Goal: Find specific page/section: Find specific page/section

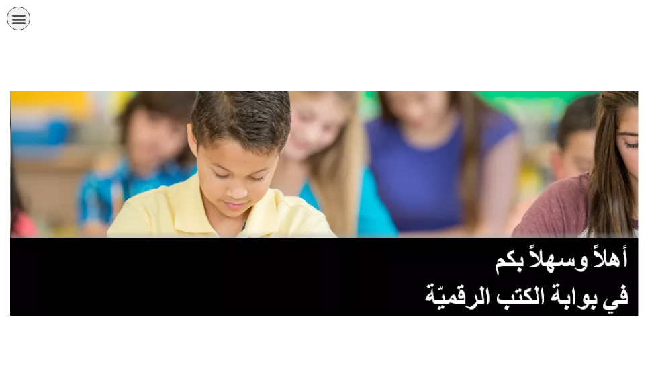
scroll to position [269, 0]
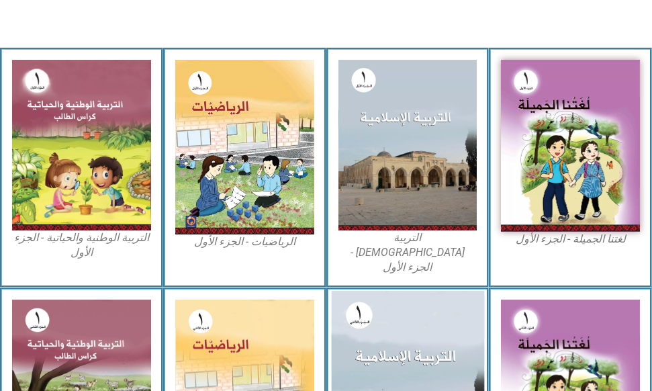
scroll to position [470, 0]
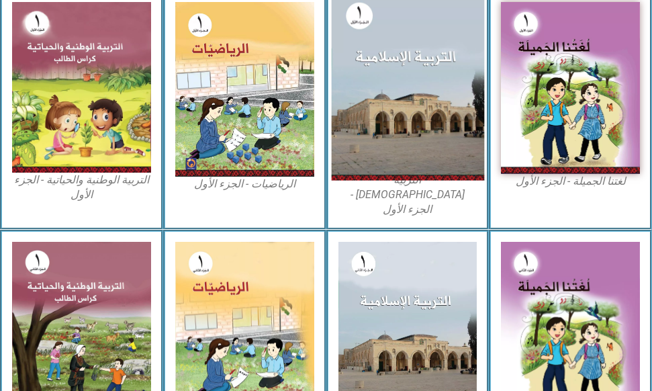
click at [398, 81] on img at bounding box center [407, 87] width 152 height 187
click at [393, 92] on img at bounding box center [407, 87] width 152 height 187
click at [425, 111] on img at bounding box center [407, 87] width 152 height 187
click at [426, 111] on img at bounding box center [407, 87] width 152 height 187
click at [427, 111] on img at bounding box center [407, 87] width 152 height 187
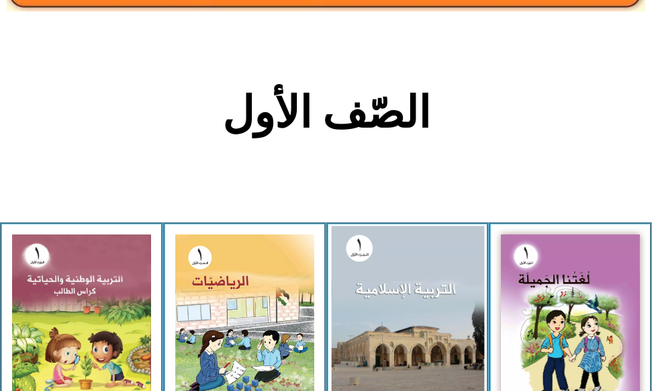
scroll to position [201, 0]
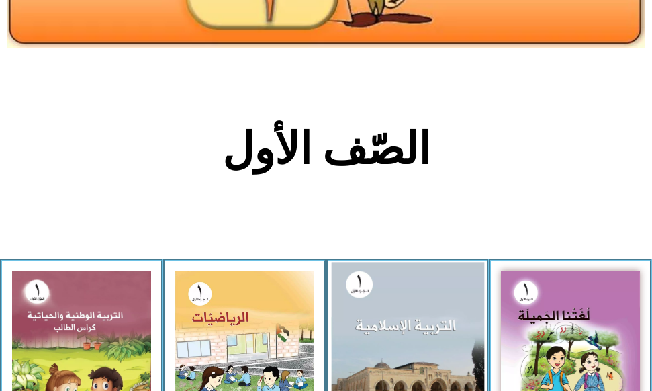
click at [357, 287] on img at bounding box center [407, 356] width 152 height 187
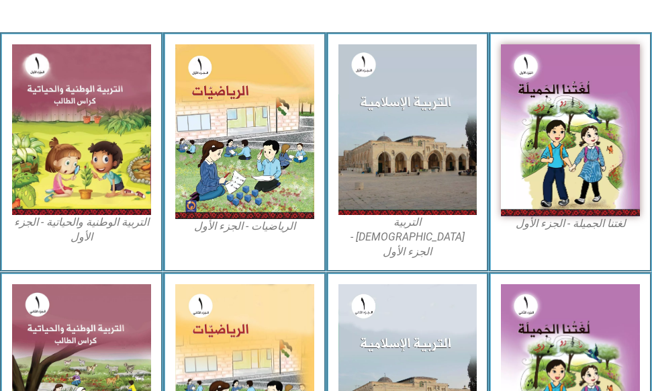
scroll to position [470, 0]
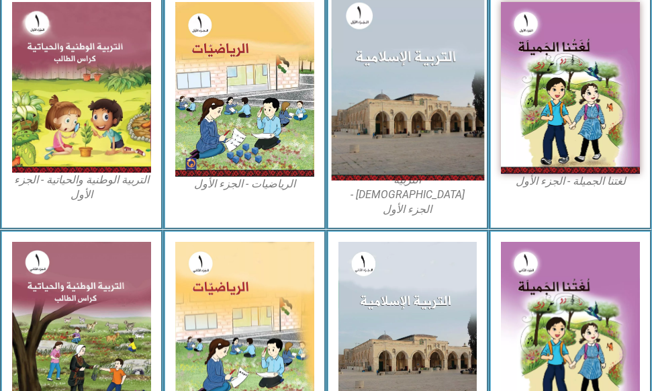
click at [426, 113] on img at bounding box center [407, 87] width 152 height 187
click at [428, 112] on img at bounding box center [407, 87] width 152 height 187
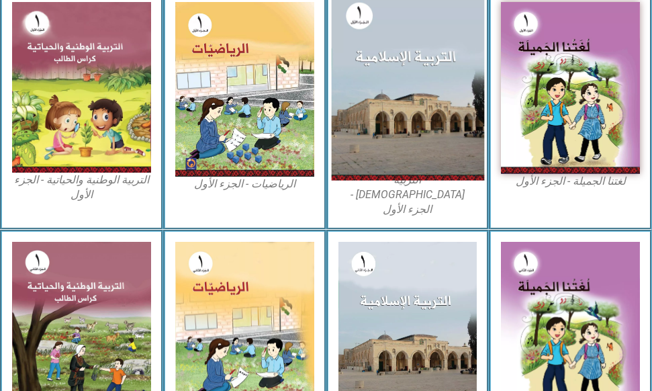
click at [429, 112] on img at bounding box center [407, 87] width 152 height 187
click at [426, 114] on img at bounding box center [407, 87] width 152 height 187
click at [428, 114] on img at bounding box center [407, 87] width 152 height 187
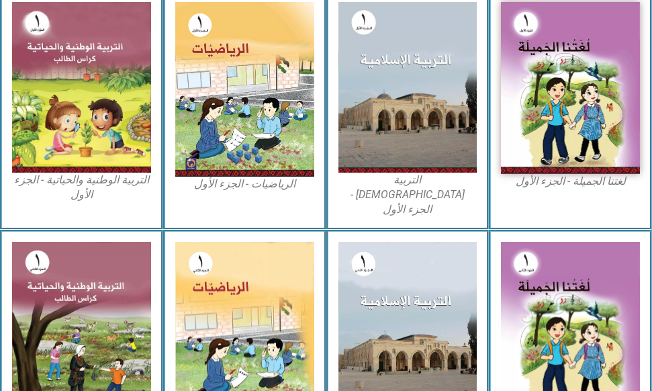
drag, startPoint x: 428, startPoint y: 116, endPoint x: 393, endPoint y: 209, distance: 99.9
click at [425, 131] on img at bounding box center [407, 87] width 139 height 170
click at [416, 178] on figcaption "التربية الإسلامية - الجزء الأول" at bounding box center [407, 195] width 139 height 45
click at [428, 183] on figcaption "التربية الإسلامية - الجزء الأول" at bounding box center [407, 195] width 139 height 45
drag, startPoint x: 429, startPoint y: 182, endPoint x: 429, endPoint y: 172, distance: 10.1
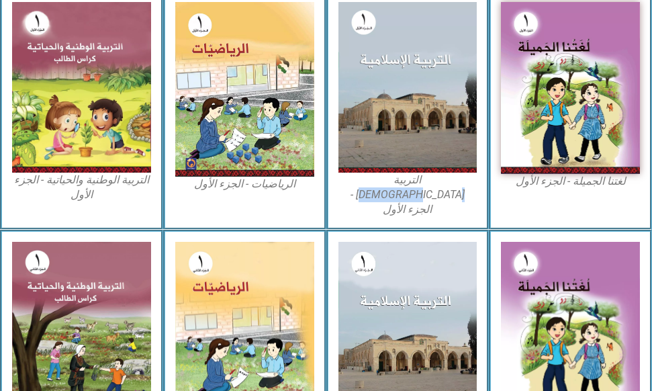
click at [429, 180] on figcaption "التربية الإسلامية - الجزء الأول" at bounding box center [407, 195] width 139 height 45
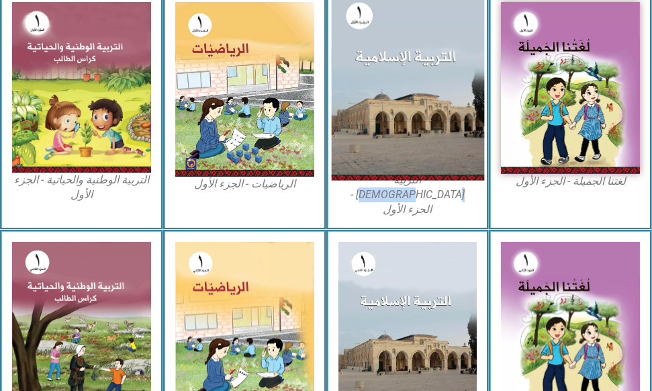
click at [431, 115] on img at bounding box center [407, 87] width 152 height 187
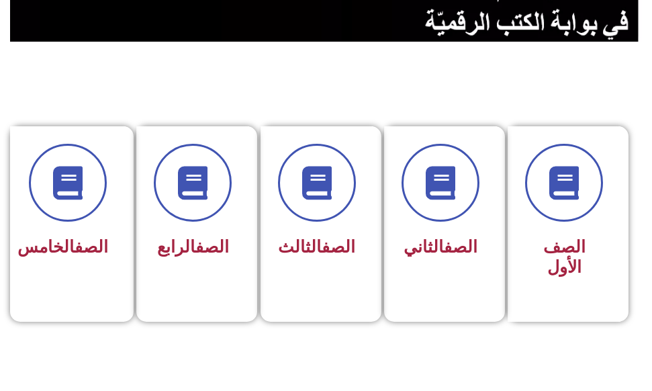
scroll to position [336, 0]
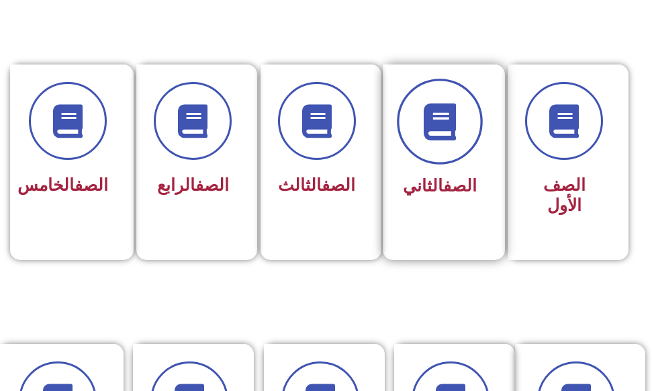
click at [434, 114] on icon at bounding box center [439, 121] width 37 height 37
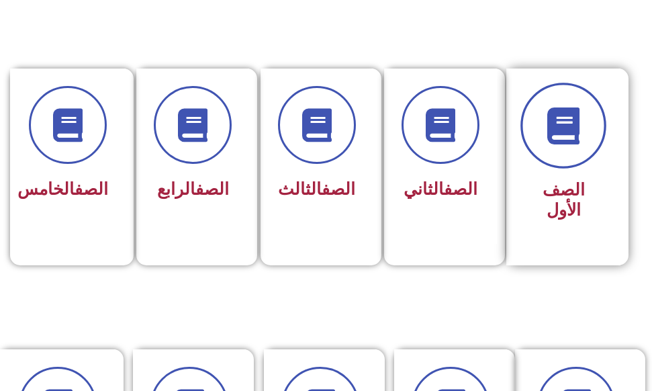
click at [567, 158] on span at bounding box center [563, 126] width 86 height 86
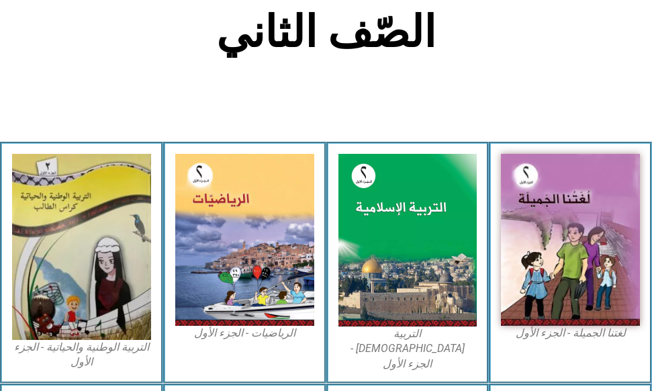
scroll to position [336, 0]
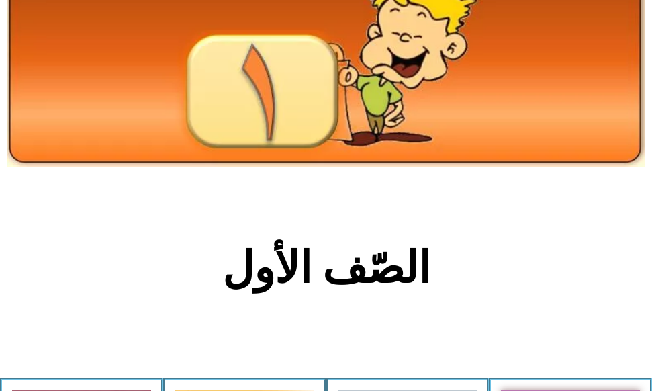
scroll to position [269, 0]
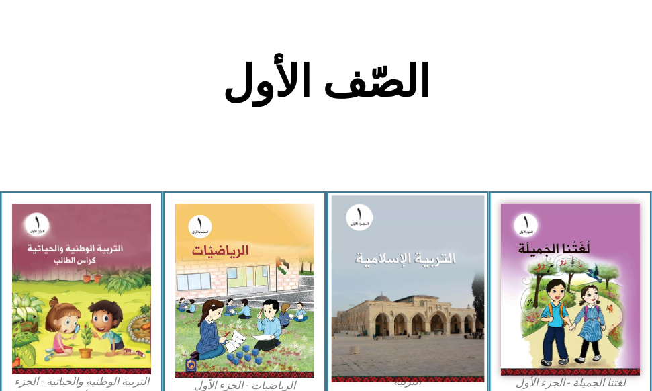
click at [412, 267] on img at bounding box center [407, 288] width 152 height 187
click at [404, 271] on img at bounding box center [407, 288] width 152 height 187
click at [405, 271] on img at bounding box center [407, 288] width 152 height 187
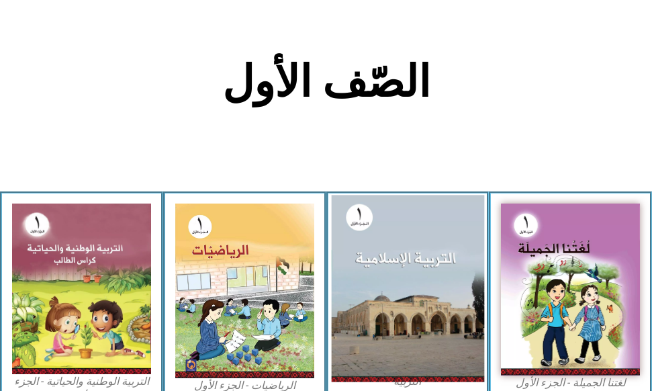
click at [405, 271] on img at bounding box center [407, 288] width 152 height 187
click at [381, 331] on img at bounding box center [407, 288] width 152 height 187
click at [382, 329] on img at bounding box center [407, 288] width 152 height 187
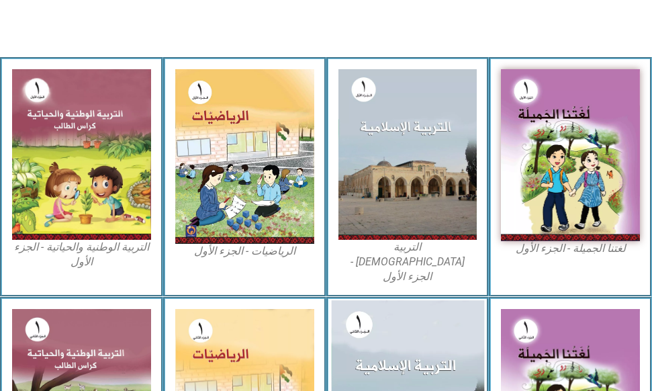
drag, startPoint x: 402, startPoint y: 242, endPoint x: 395, endPoint y: 307, distance: 64.8
click at [402, 248] on figcaption "التربية [DEMOGRAPHIC_DATA] - الجزء الأول" at bounding box center [407, 262] width 139 height 45
click at [403, 339] on img at bounding box center [407, 395] width 152 height 191
click at [403, 338] on img at bounding box center [407, 395] width 152 height 191
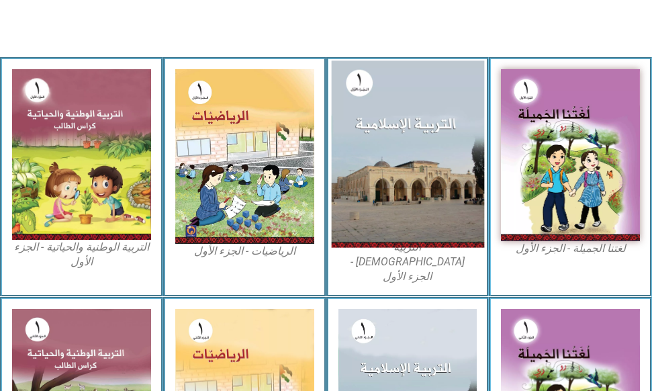
click at [402, 212] on img at bounding box center [407, 154] width 152 height 187
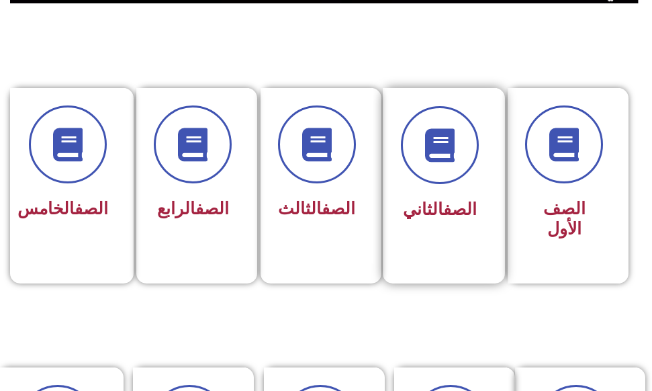
scroll to position [336, 0]
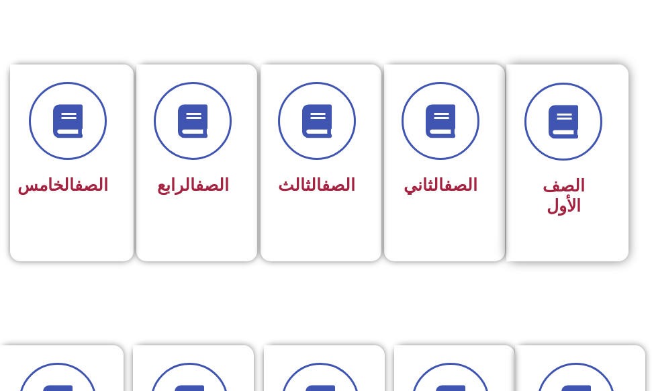
click at [561, 160] on div "الصف الأول" at bounding box center [563, 153] width 78 height 140
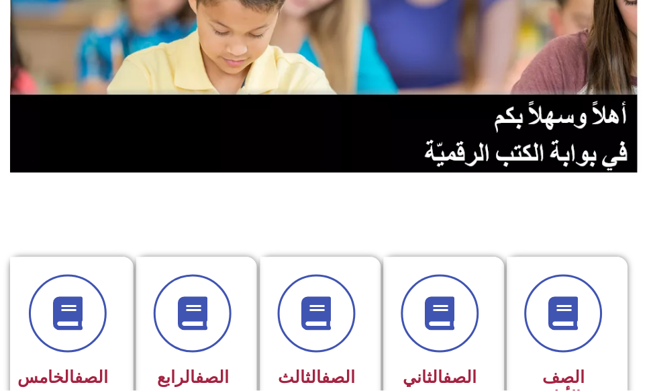
scroll to position [130, 0]
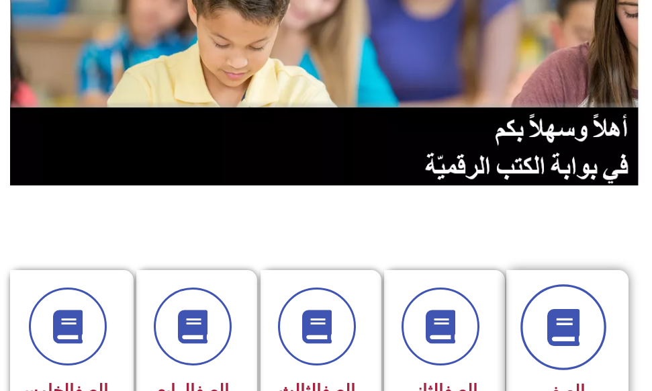
click at [550, 352] on span at bounding box center [563, 327] width 86 height 86
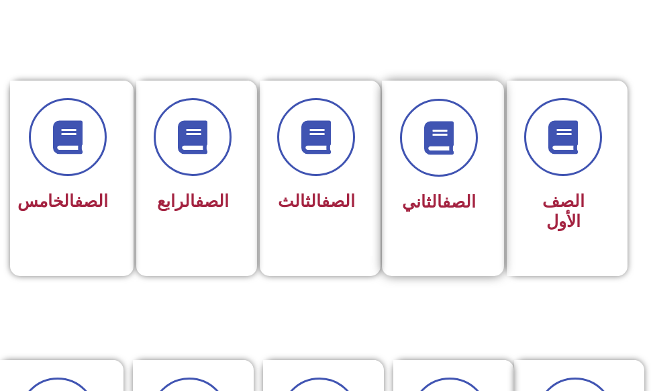
scroll to position [332, 0]
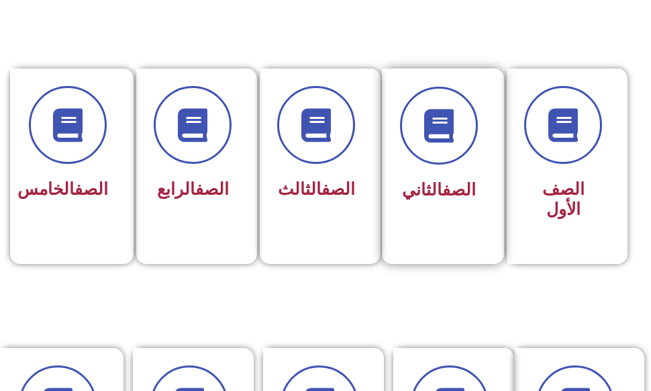
click at [434, 168] on div "الصف الثاني" at bounding box center [439, 147] width 78 height 120
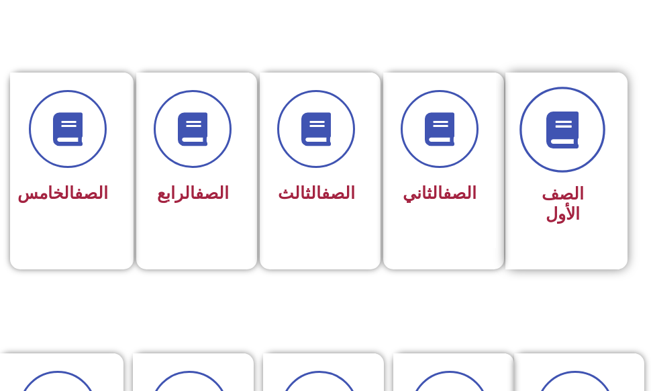
scroll to position [395, 0]
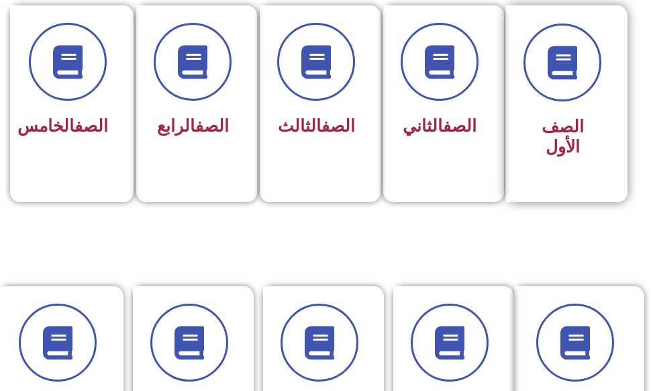
click at [555, 119] on span "الصف الأول" at bounding box center [563, 137] width 42 height 40
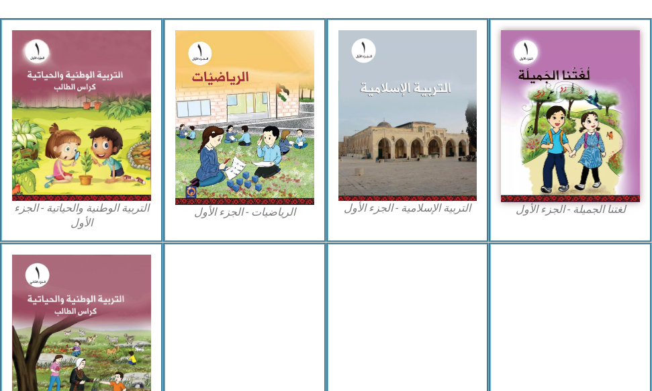
scroll to position [470, 0]
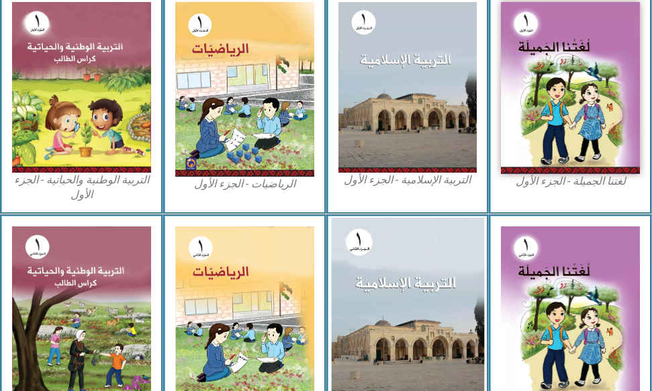
click at [427, 275] on img at bounding box center [407, 313] width 152 height 191
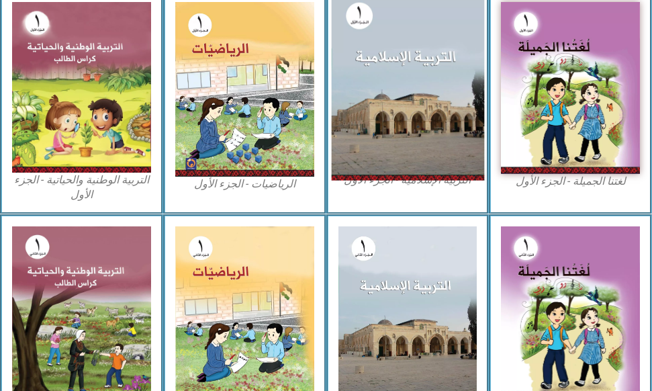
click at [402, 136] on img at bounding box center [407, 87] width 152 height 187
click at [432, 79] on img at bounding box center [407, 87] width 152 height 187
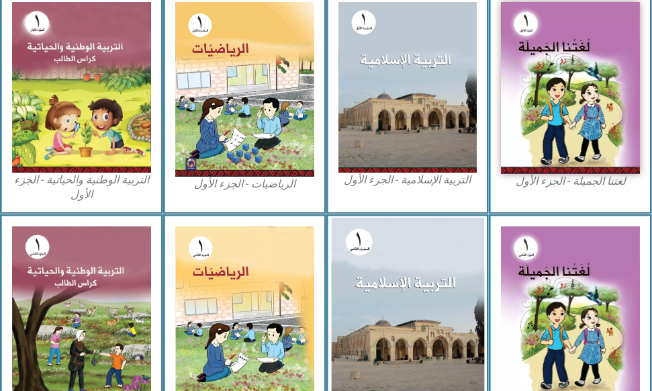
click at [402, 269] on img at bounding box center [407, 313] width 152 height 191
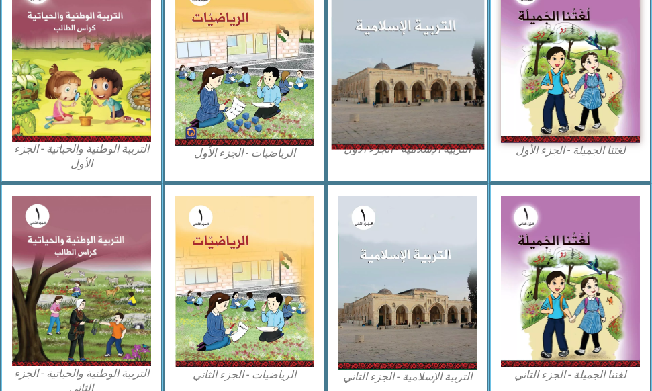
scroll to position [518, 0]
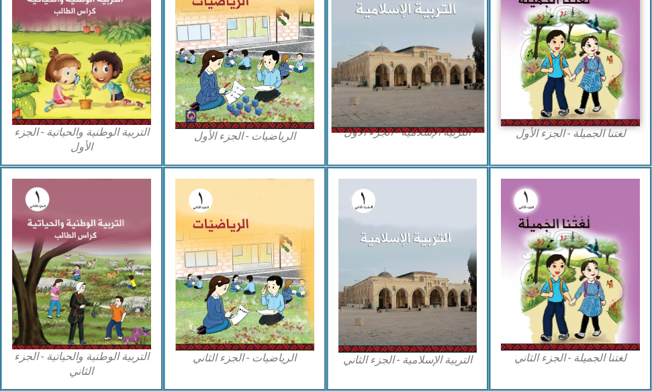
click at [425, 111] on img at bounding box center [407, 39] width 152 height 187
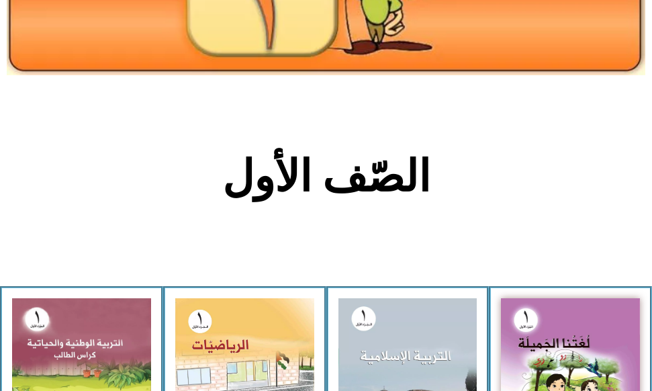
scroll to position [0, 0]
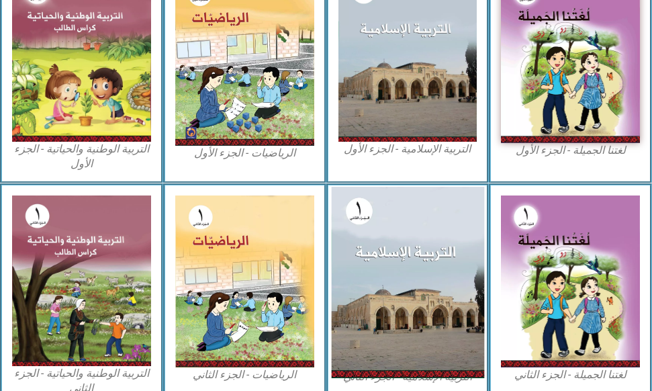
scroll to position [518, 0]
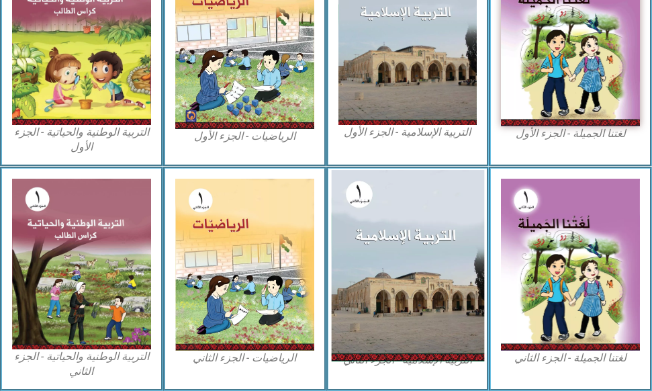
click at [393, 291] on img at bounding box center [407, 265] width 152 height 191
click at [406, 285] on img at bounding box center [407, 265] width 152 height 191
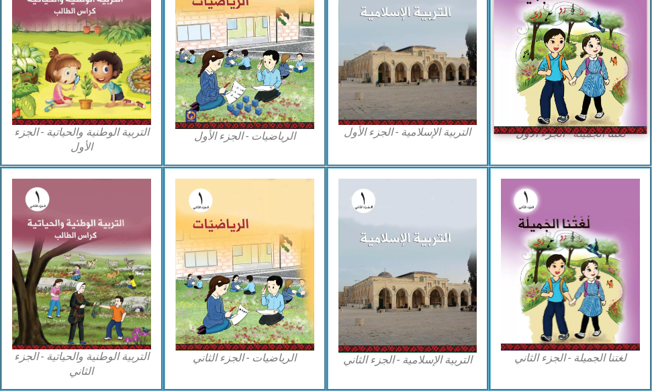
click at [561, 91] on img at bounding box center [570, 40] width 152 height 189
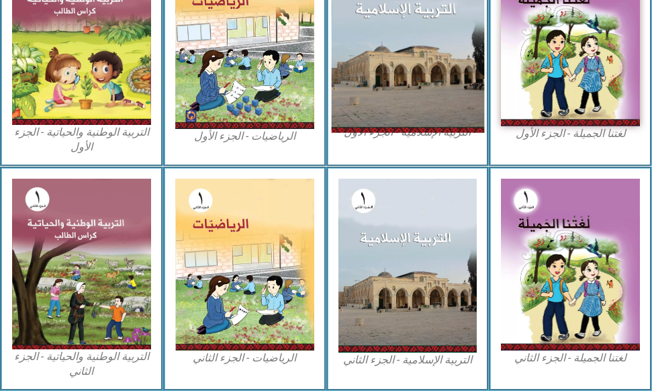
click at [406, 107] on img at bounding box center [407, 39] width 152 height 187
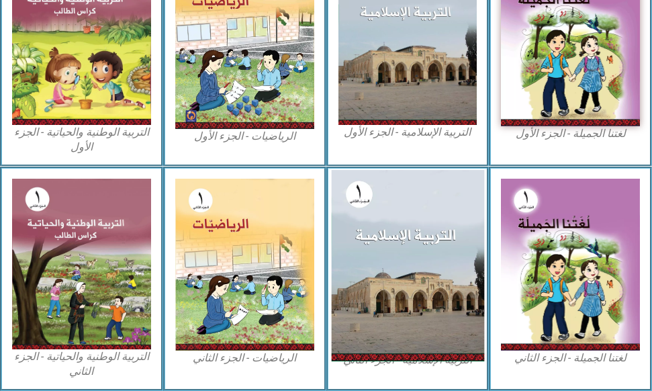
click at [418, 237] on img at bounding box center [407, 265] width 152 height 191
click at [415, 243] on img at bounding box center [407, 265] width 152 height 191
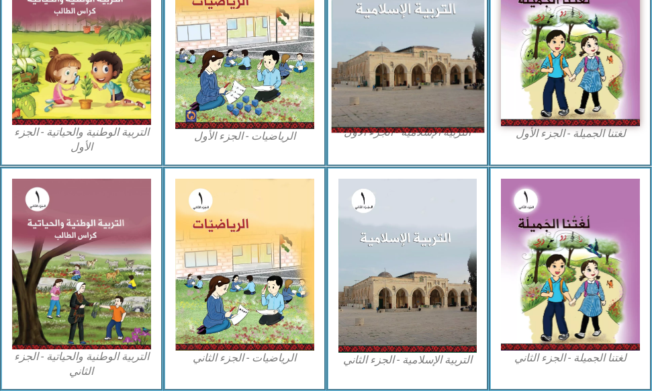
click at [383, 95] on img at bounding box center [407, 39] width 152 height 187
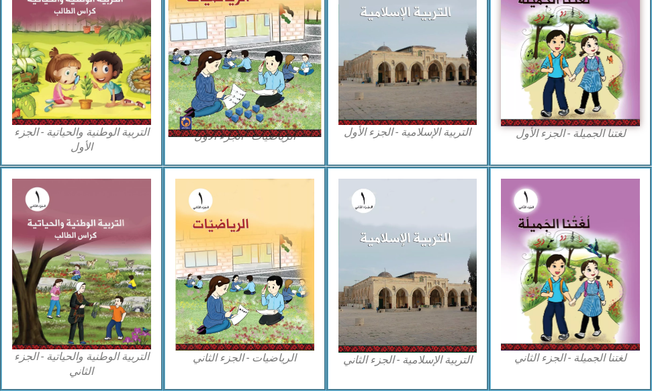
click at [276, 88] on img at bounding box center [244, 41] width 152 height 191
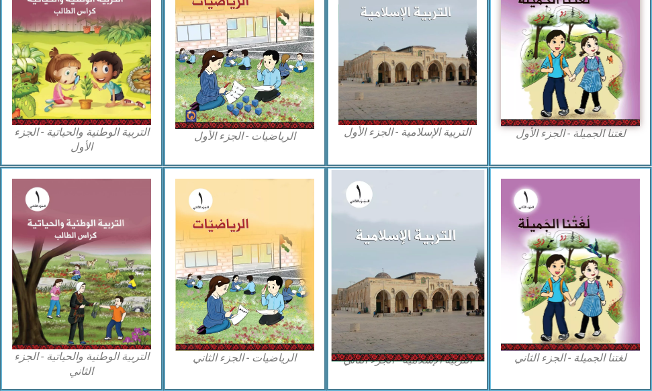
click at [444, 235] on img at bounding box center [407, 265] width 152 height 191
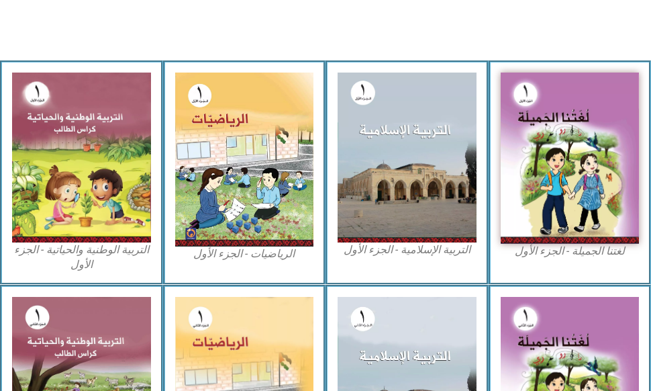
scroll to position [350, 0]
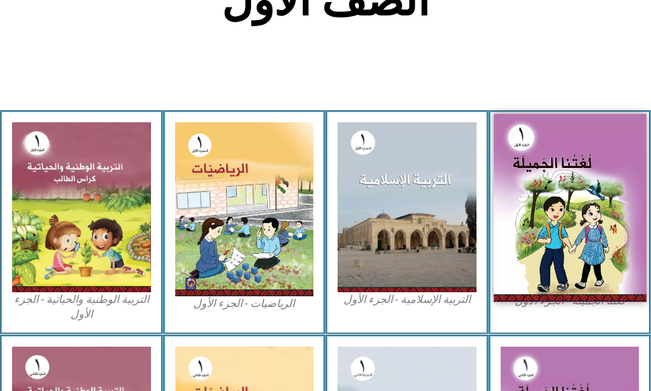
click at [559, 208] on img at bounding box center [570, 207] width 152 height 189
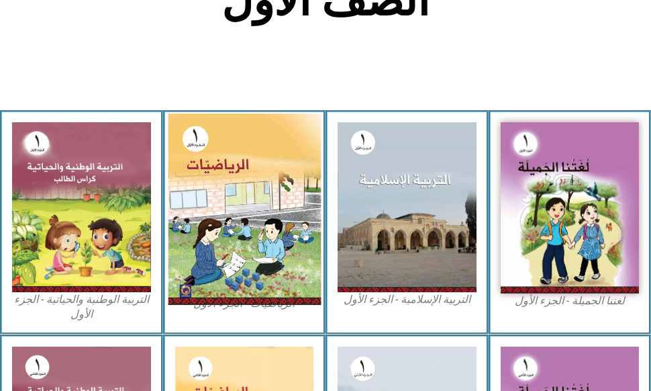
click at [226, 240] on img at bounding box center [244, 208] width 152 height 191
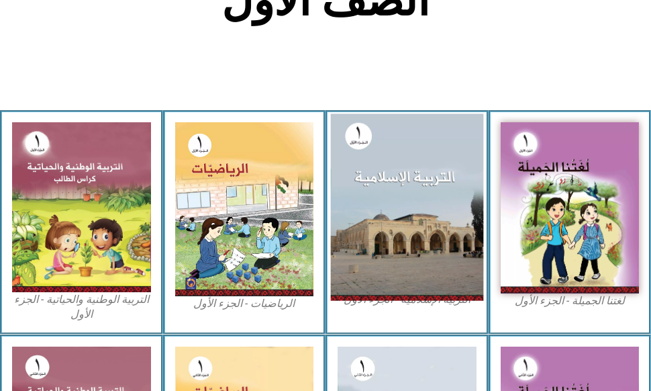
click at [379, 209] on img at bounding box center [407, 206] width 152 height 187
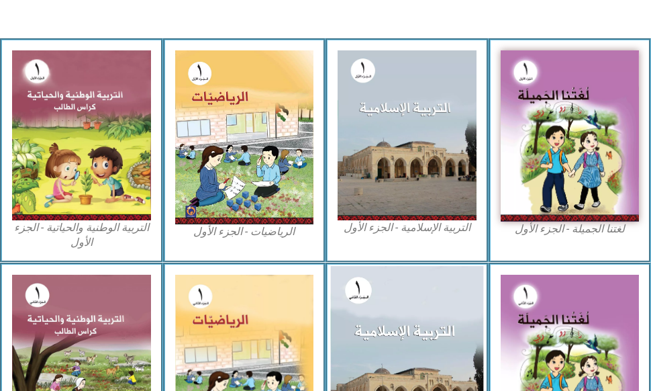
scroll to position [470, 0]
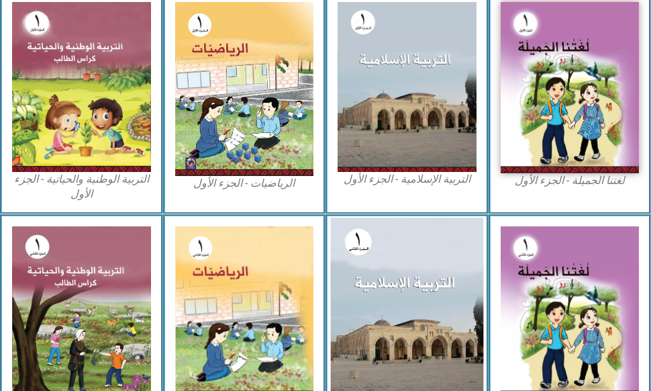
click at [445, 303] on img at bounding box center [407, 313] width 152 height 191
click at [444, 304] on img at bounding box center [407, 313] width 152 height 191
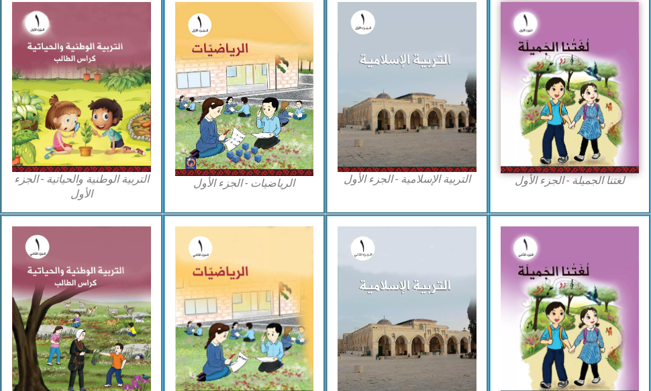
click at [387, 182] on figcaption "التربية الإسلامية - الجزء الأول" at bounding box center [407, 179] width 139 height 15
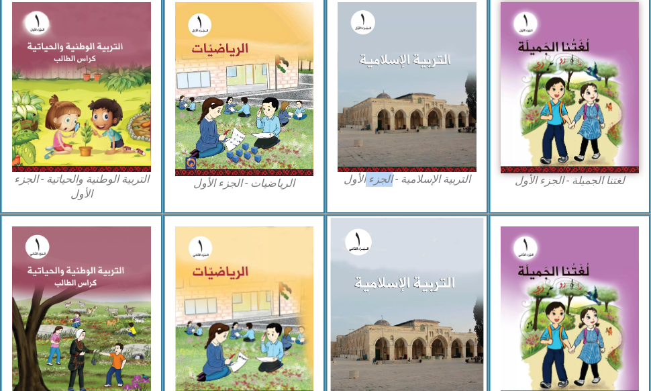
click at [409, 275] on img at bounding box center [407, 313] width 152 height 191
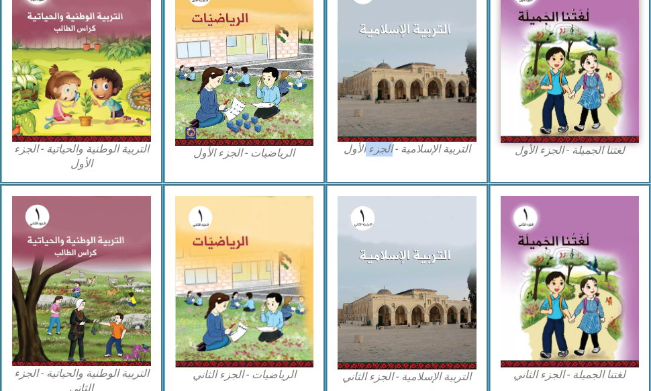
scroll to position [517, 0]
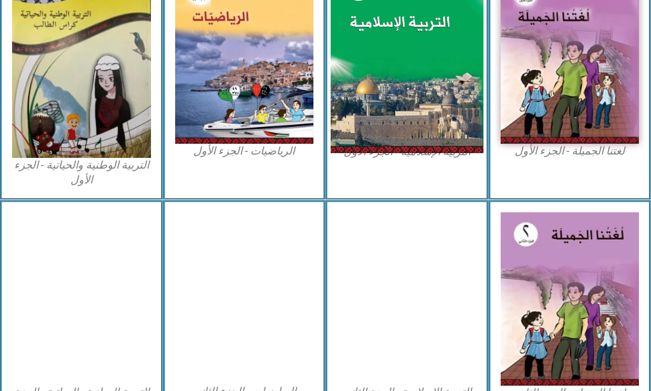
scroll to position [536, 0]
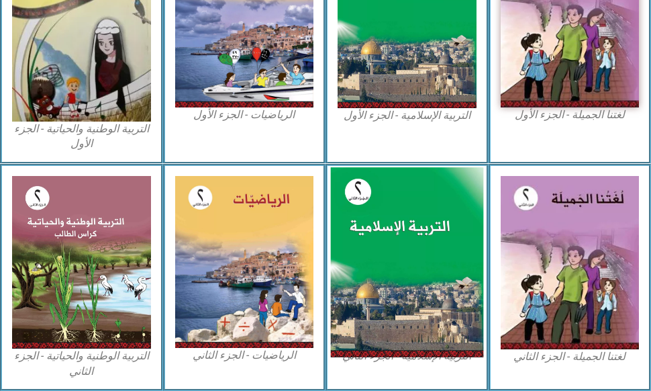
click at [447, 231] on img at bounding box center [407, 262] width 152 height 190
click at [426, 236] on img at bounding box center [407, 262] width 152 height 190
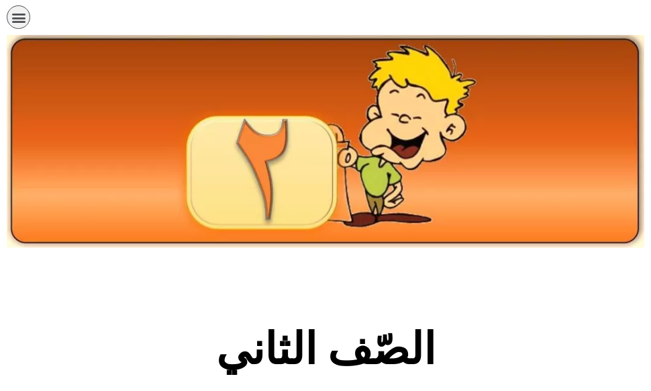
scroll to position [0, 0]
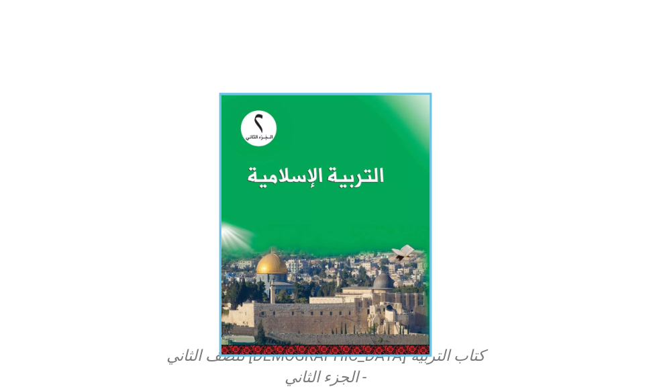
scroll to position [336, 0]
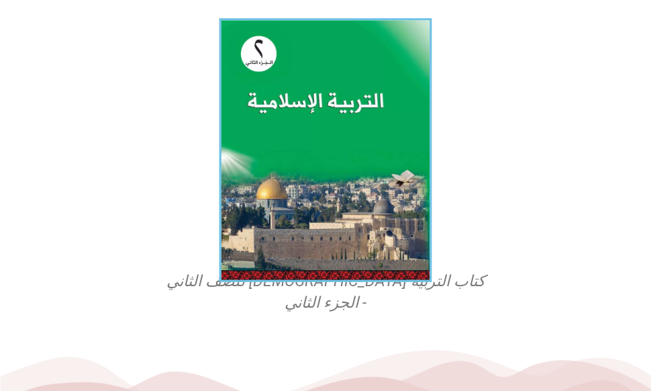
click at [335, 215] on img at bounding box center [326, 149] width 213 height 263
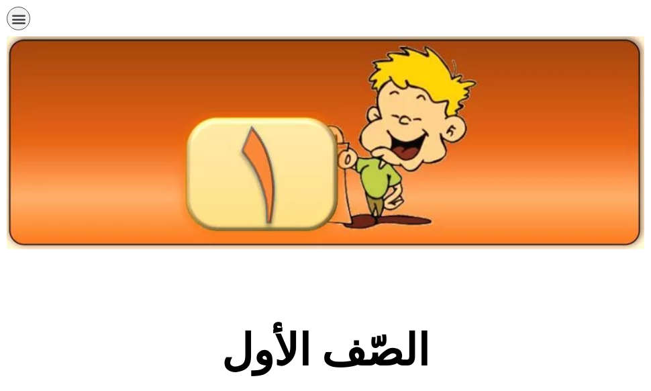
click at [281, 200] on img at bounding box center [326, 142] width 638 height 213
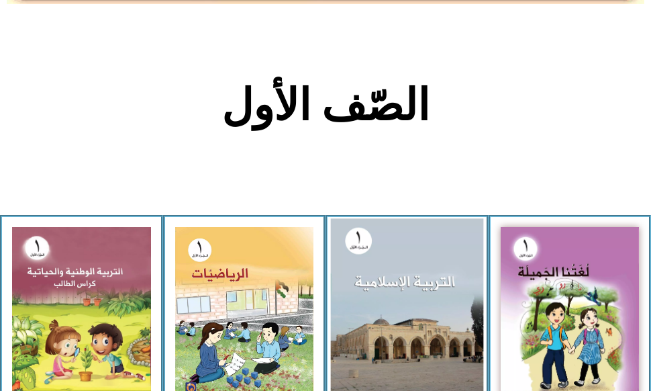
scroll to position [269, 0]
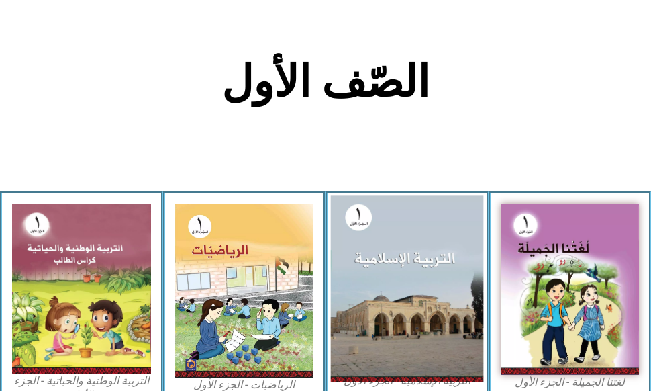
click at [440, 271] on img at bounding box center [407, 288] width 152 height 187
click at [438, 272] on img at bounding box center [407, 288] width 152 height 187
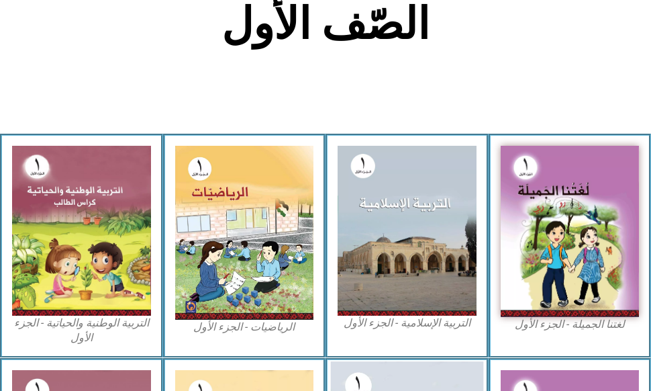
scroll to position [403, 0]
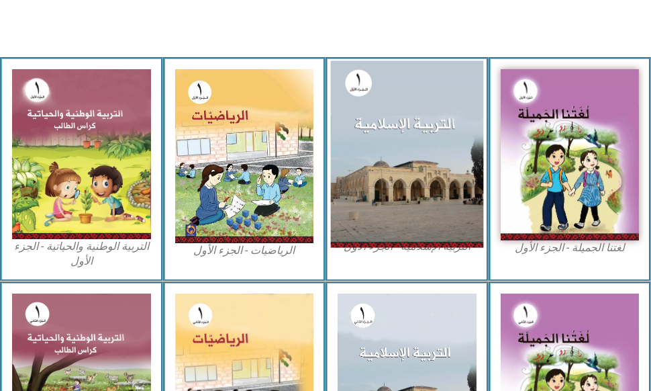
click at [404, 223] on img at bounding box center [407, 153] width 152 height 187
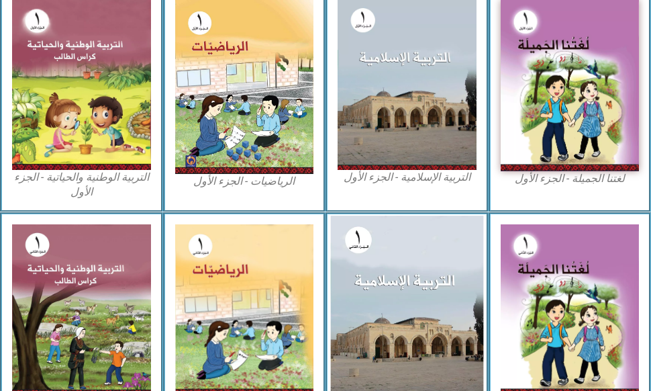
scroll to position [517, 0]
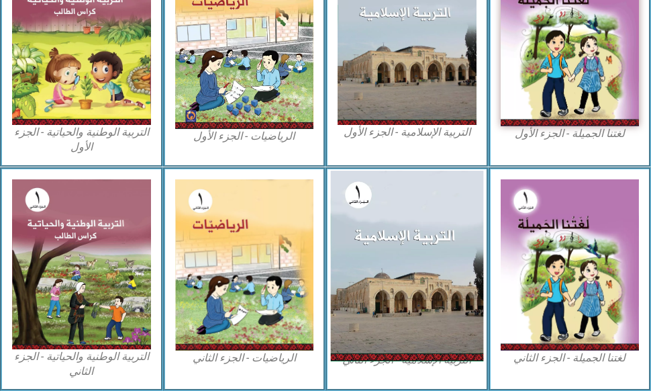
click at [388, 251] on img at bounding box center [407, 266] width 152 height 191
